Goal: Task Accomplishment & Management: Use online tool/utility

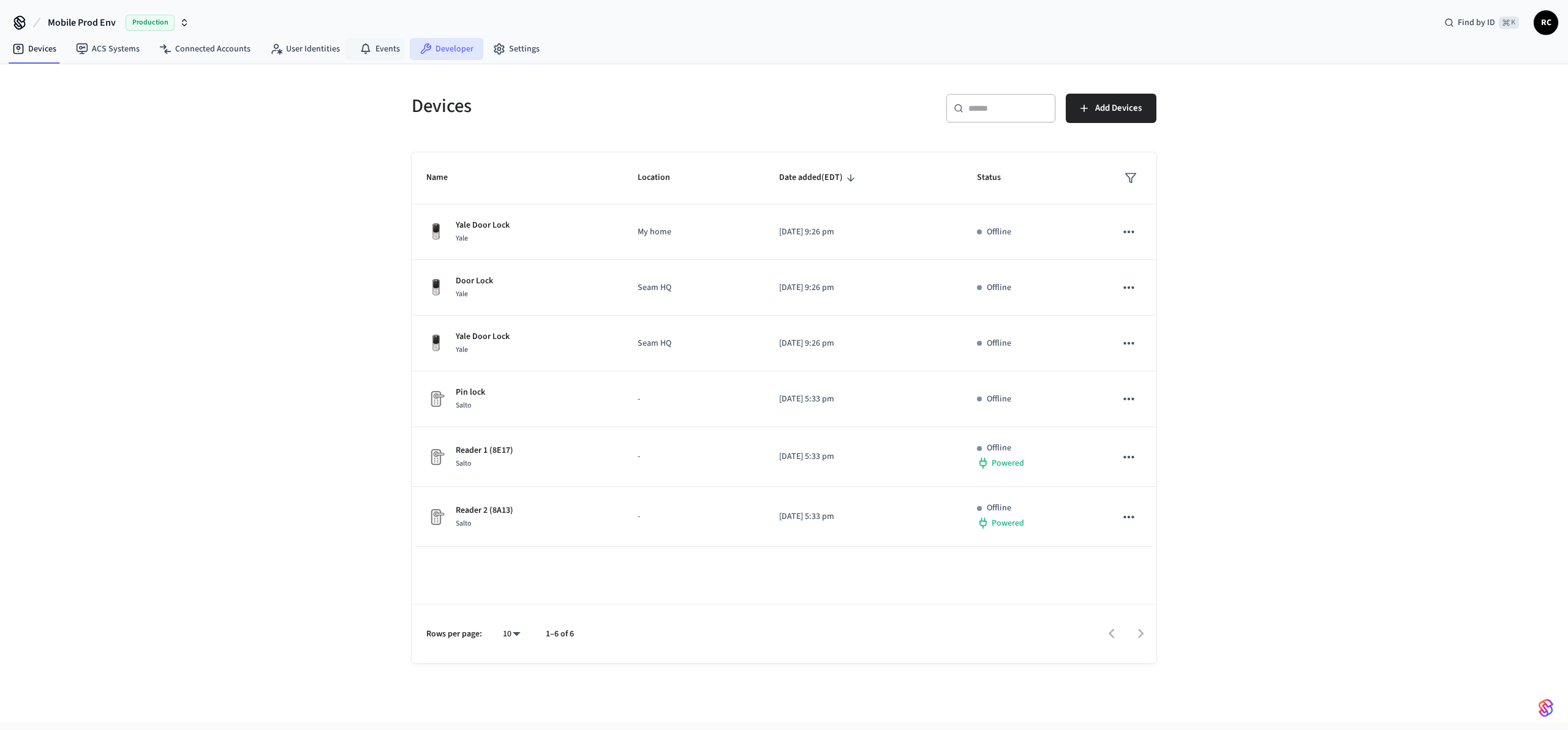
click at [444, 47] on link "Developer" at bounding box center [446, 49] width 74 height 22
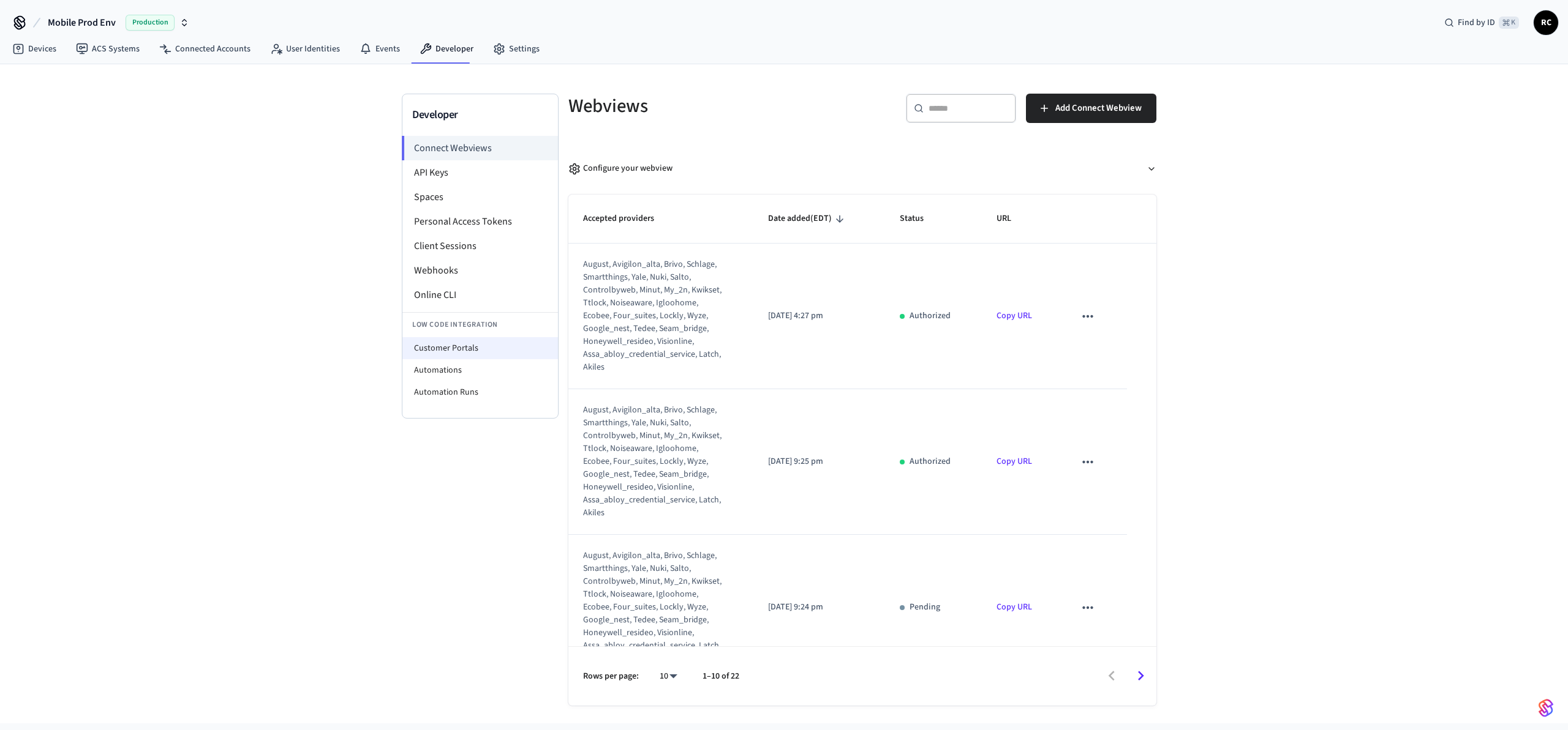
click at [483, 347] on li "Customer Portals" at bounding box center [480, 348] width 155 height 22
select select "**********"
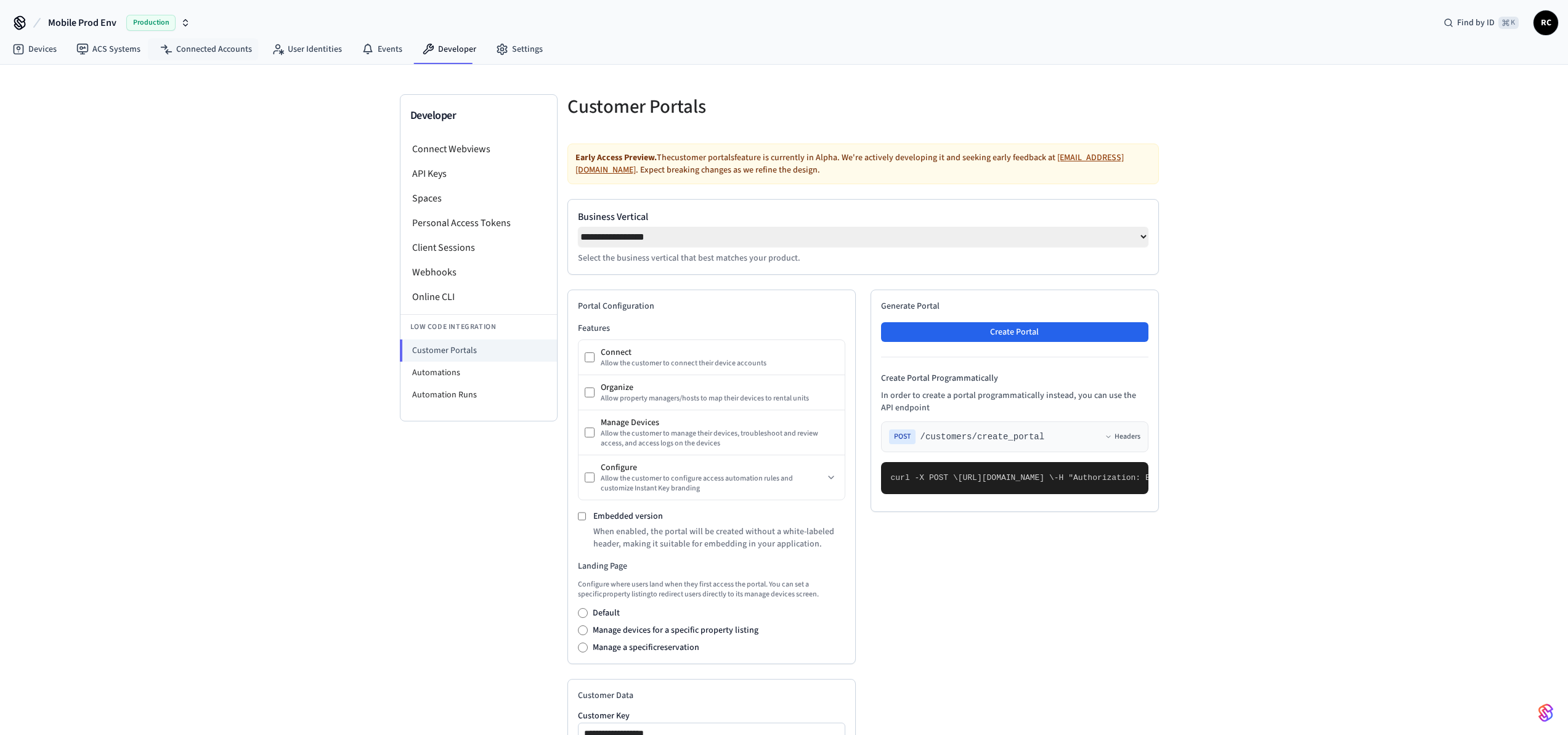
click at [116, 16] on button "Mobile Prod Env Production" at bounding box center [119, 23] width 150 height 26
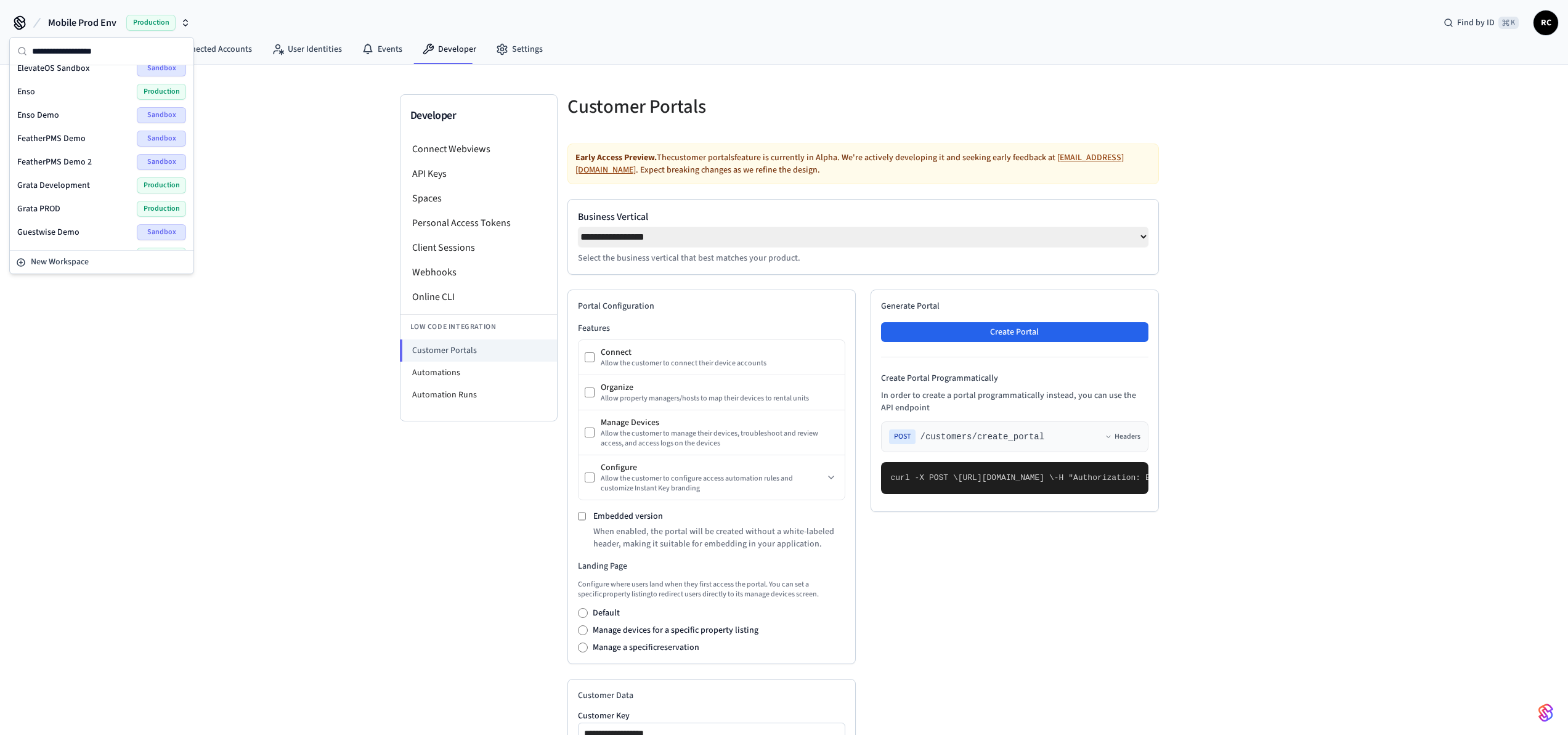
scroll to position [1623, 0]
click at [93, 240] on div "Wodify Example Sandbox" at bounding box center [102, 236] width 169 height 16
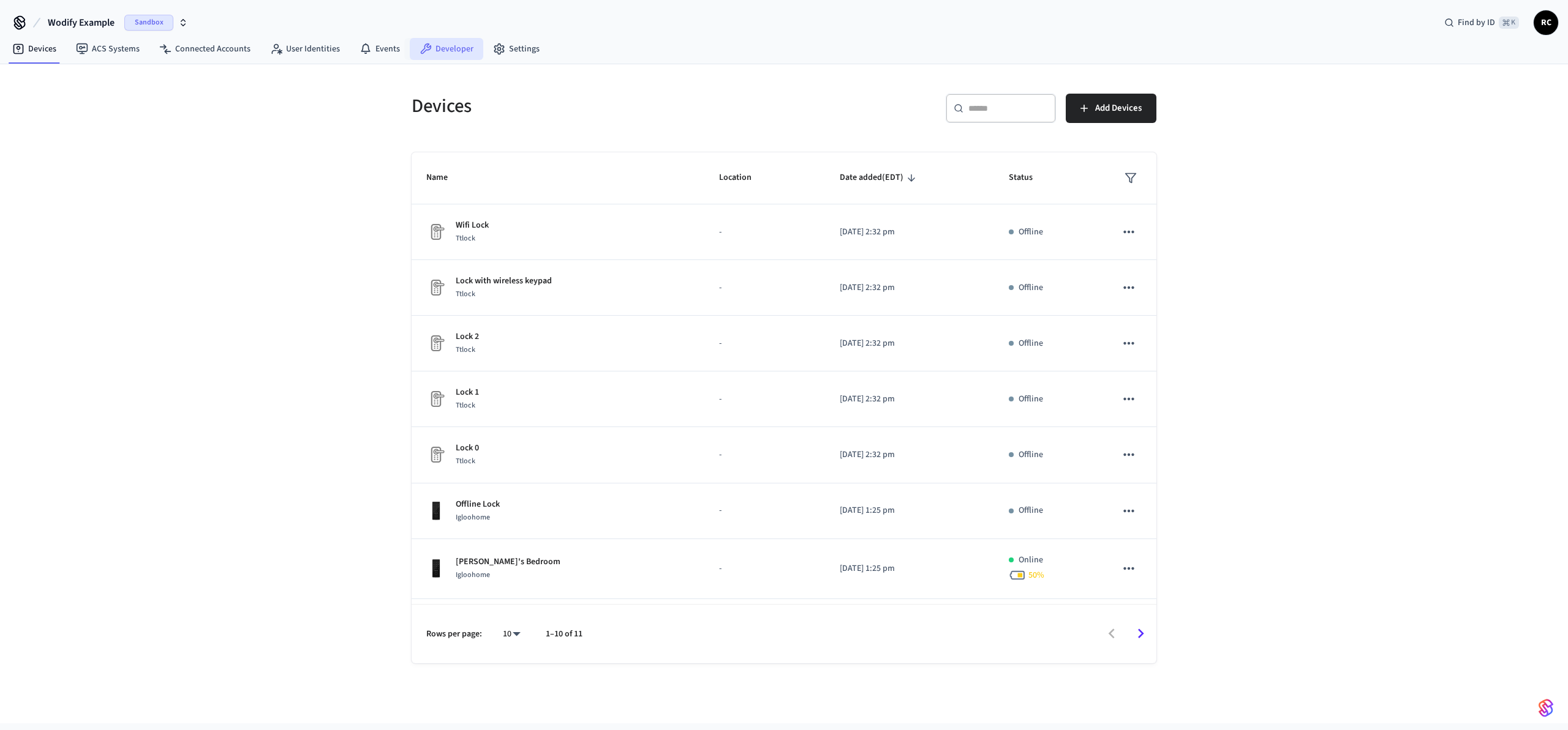
click at [448, 46] on link "Developer" at bounding box center [446, 49] width 74 height 22
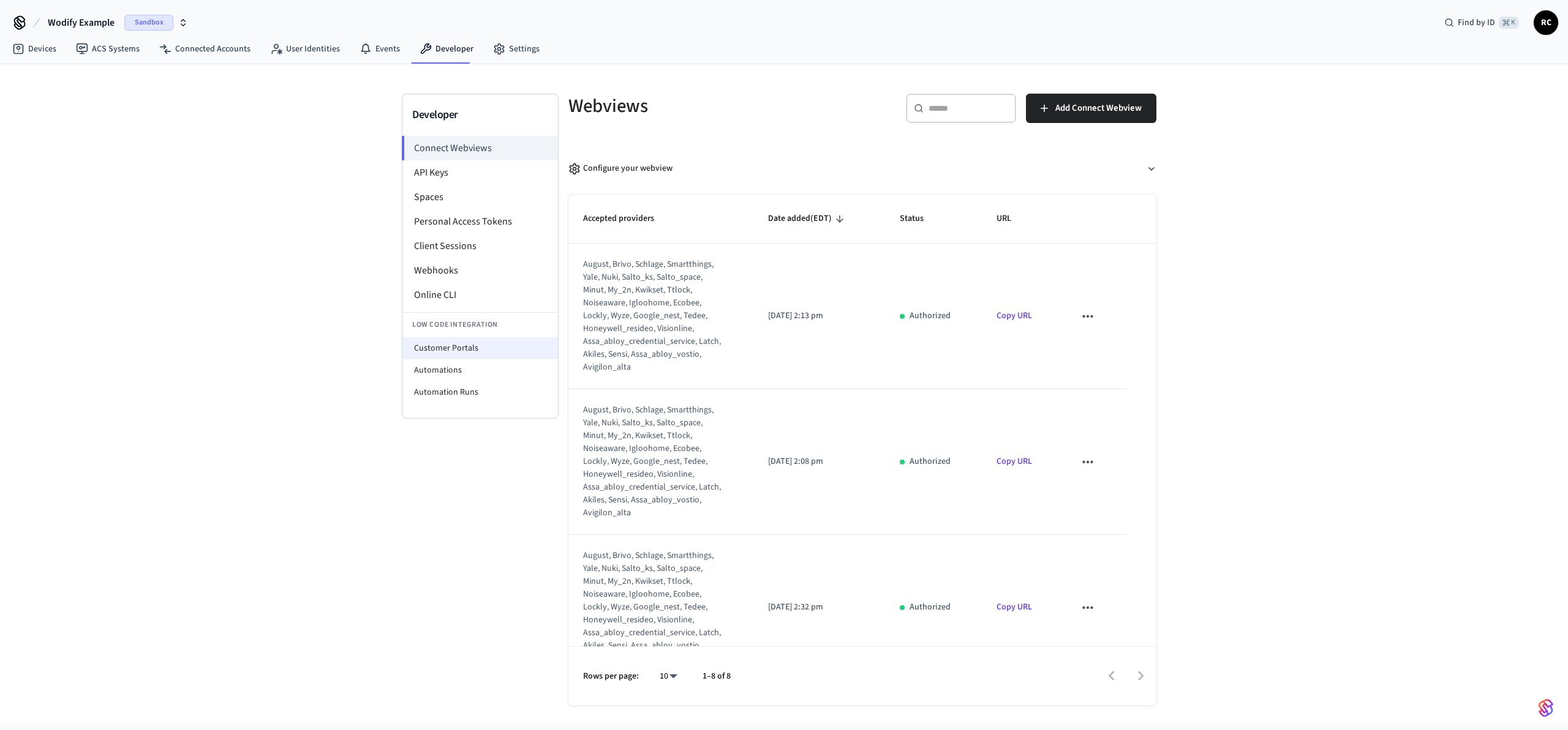
click at [461, 340] on li "Customer Portals" at bounding box center [480, 348] width 155 height 22
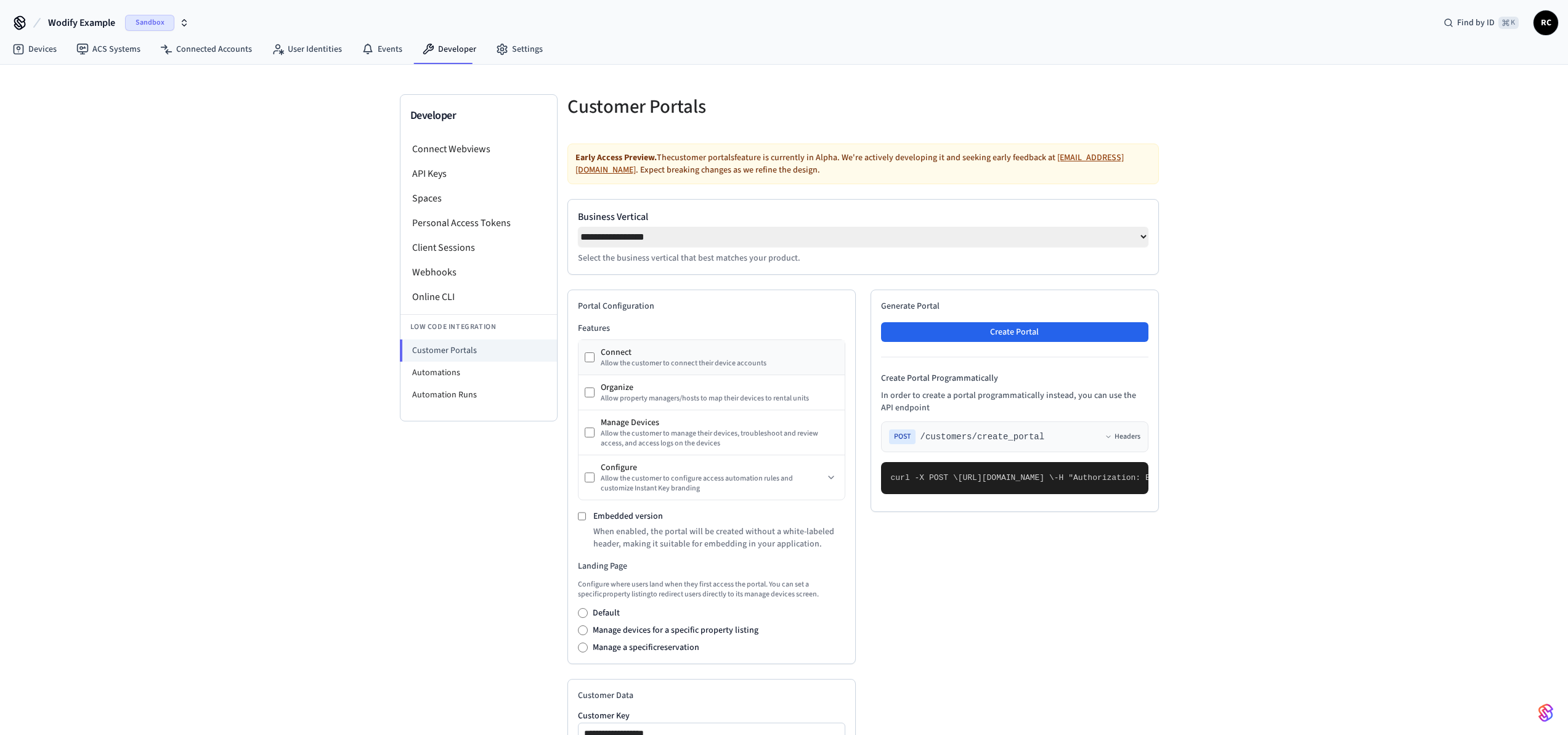
select select "**********"
click at [991, 339] on button "Create Portal" at bounding box center [1014, 332] width 267 height 20
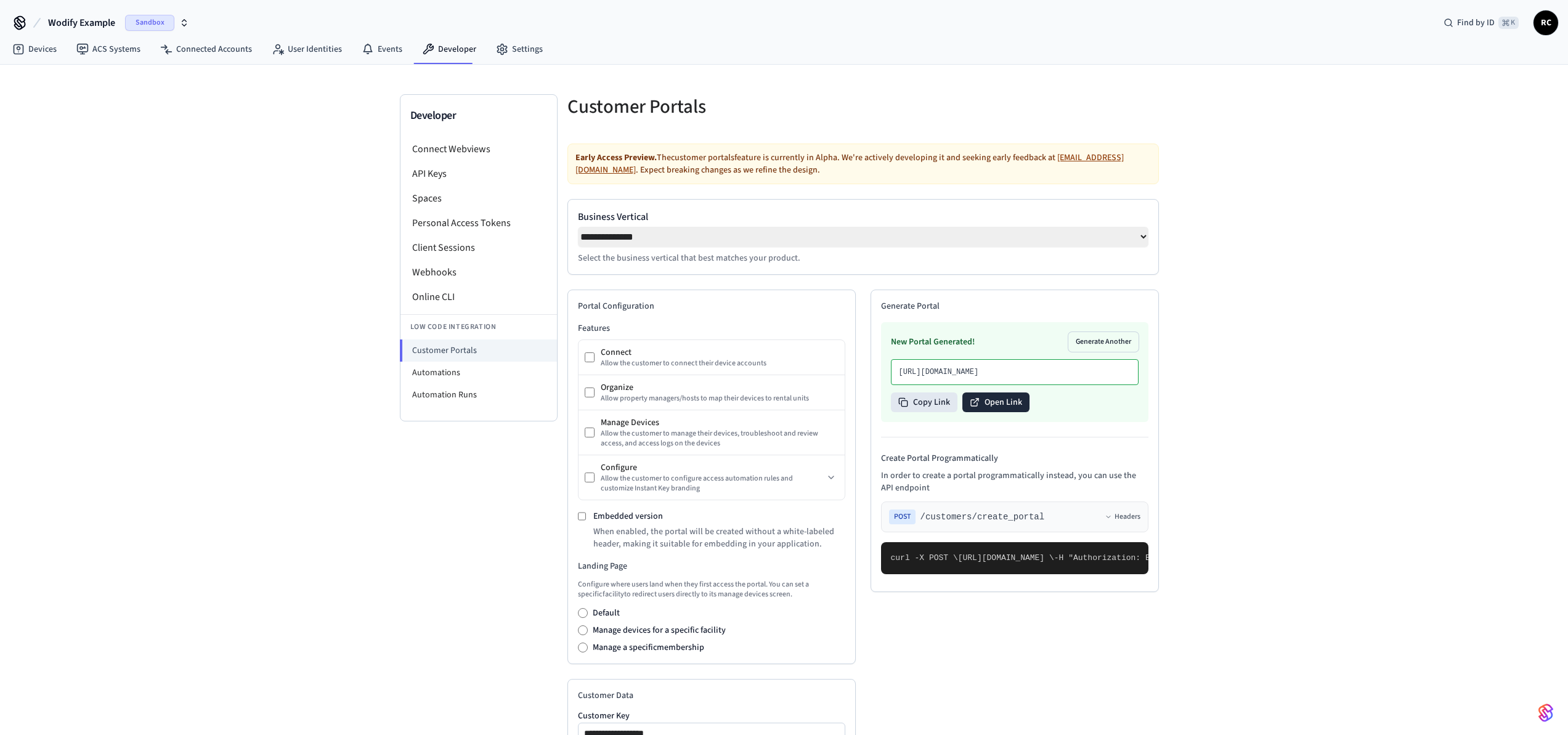
click at [994, 412] on button "Open Link" at bounding box center [995, 402] width 68 height 20
click at [984, 412] on button "Open Link" at bounding box center [995, 402] width 68 height 20
